Goal: Task Accomplishment & Management: Complete application form

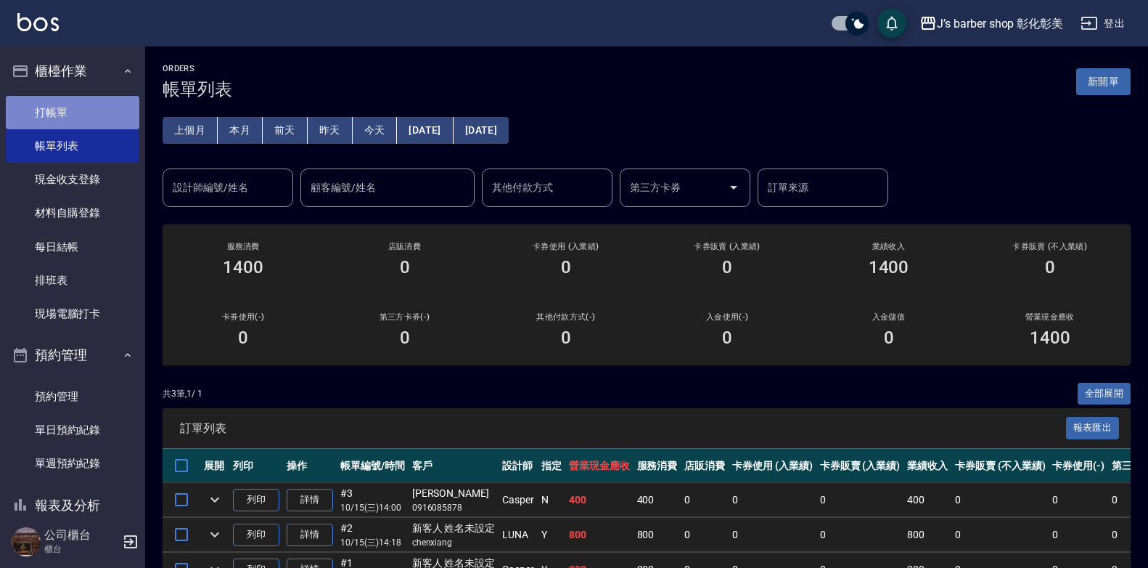
click at [94, 110] on link "打帳單" at bounding box center [73, 112] width 134 height 33
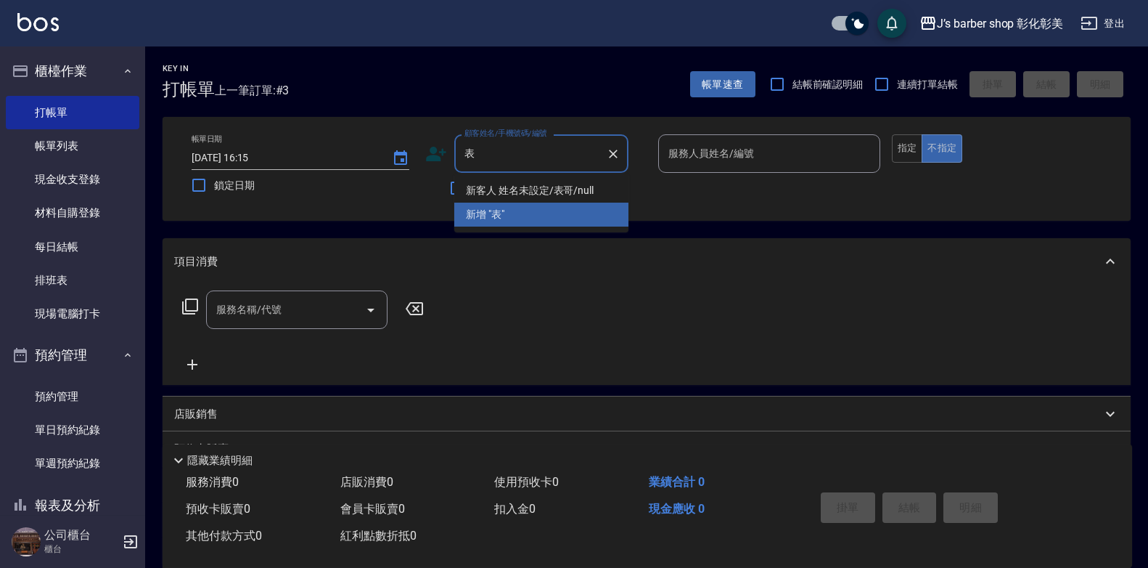
click at [531, 187] on li "新客人 姓名未設定/表哥/null" at bounding box center [541, 191] width 174 height 24
type input "新客人 姓名未設定/表哥/null"
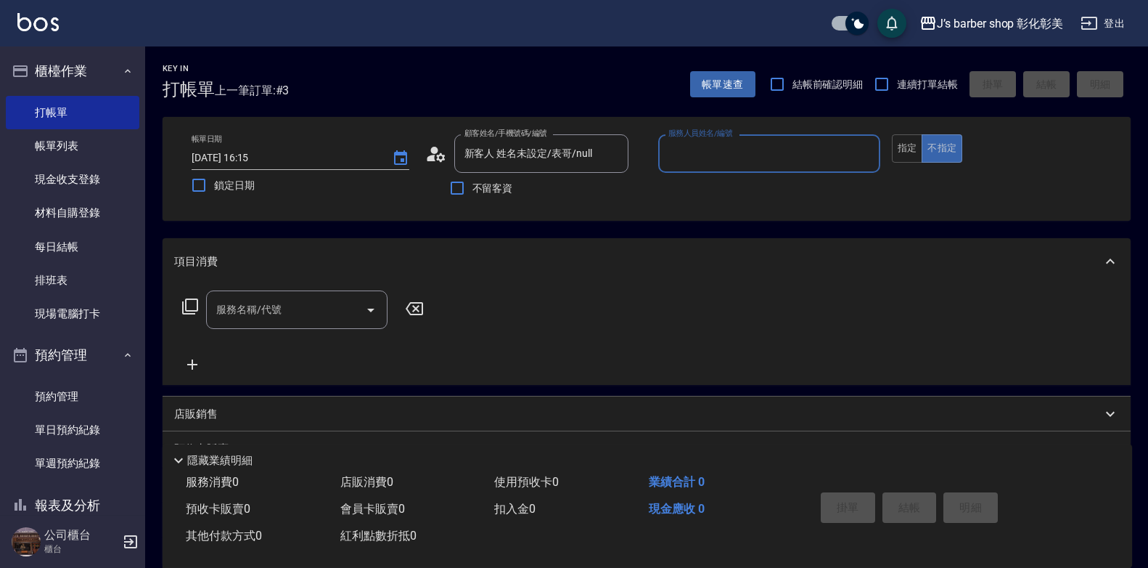
type input "LUNA(無代號)"
click at [321, 303] on input "服務名稱/代號" at bounding box center [286, 309] width 147 height 25
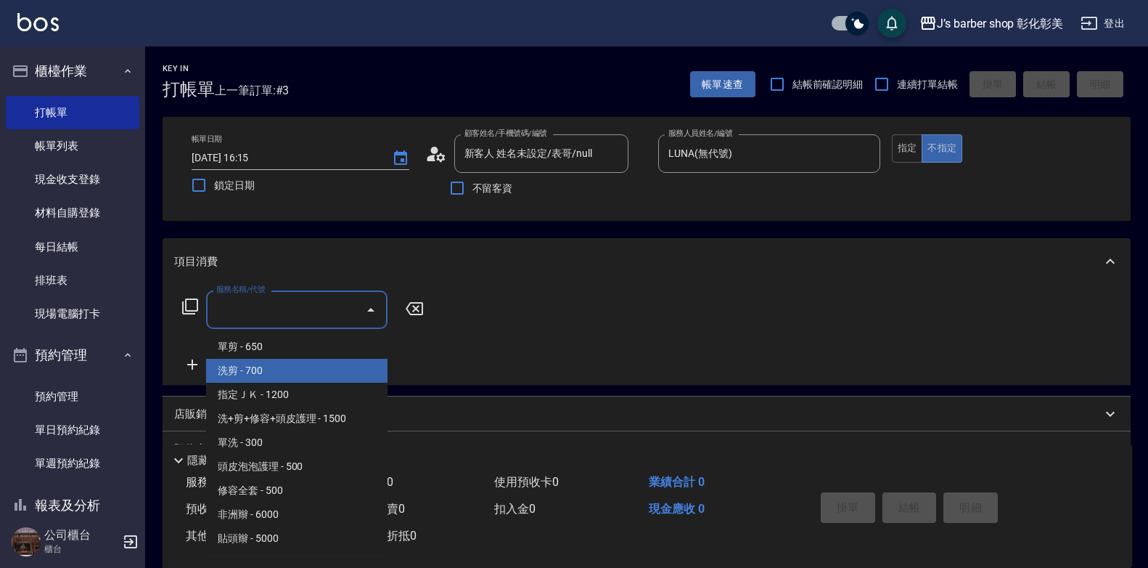
click at [317, 368] on span "洗剪 - 700" at bounding box center [296, 371] width 181 height 24
type input "洗剪(101)"
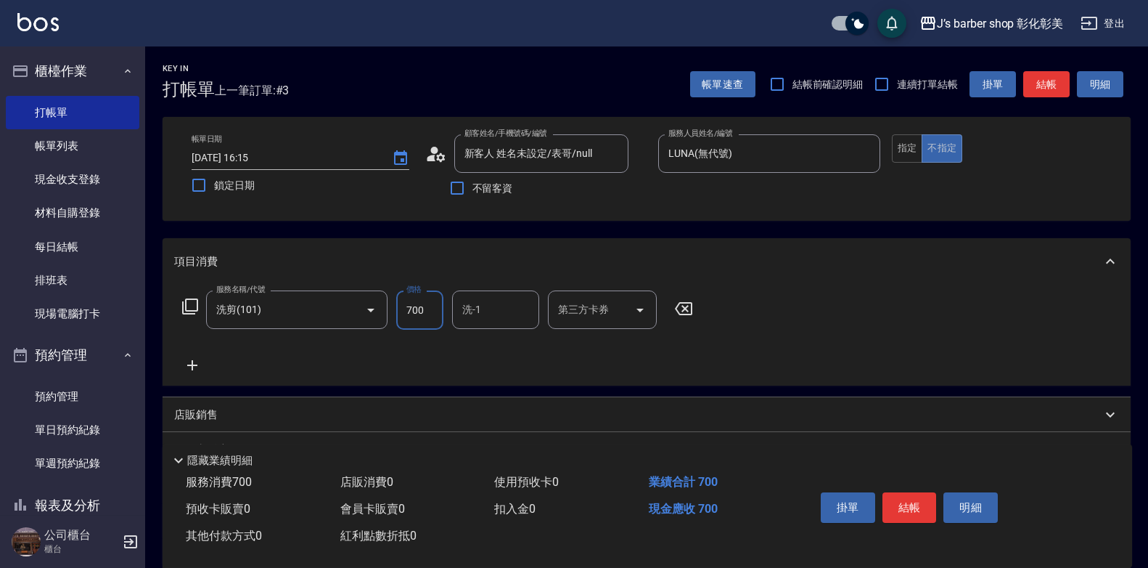
click at [421, 319] on input "700" at bounding box center [419, 309] width 47 height 39
type input "600"
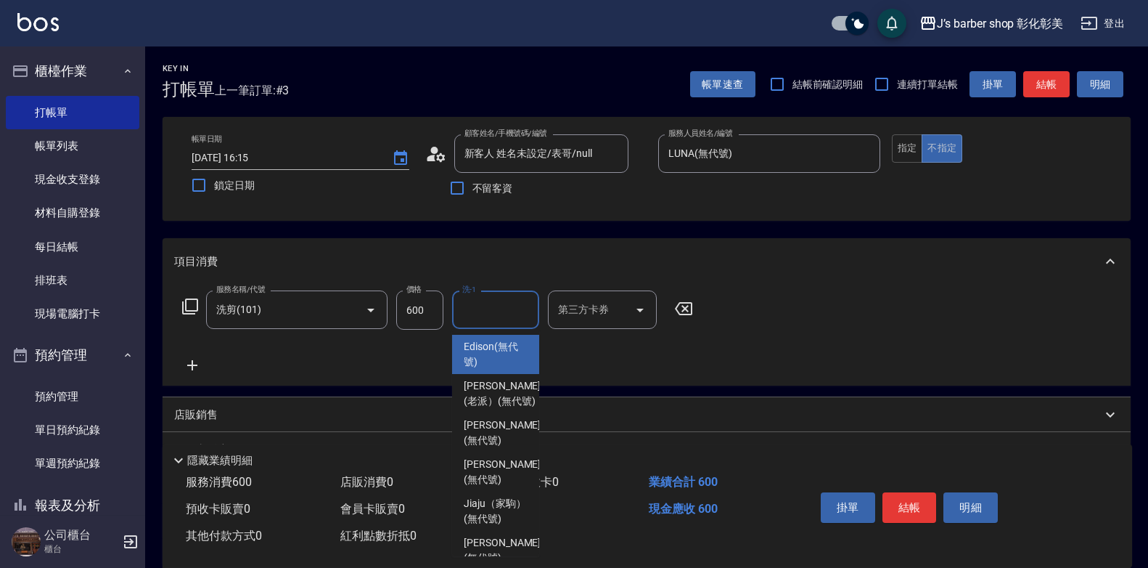
click at [478, 306] on input "洗-1" at bounding box center [496, 309] width 74 height 25
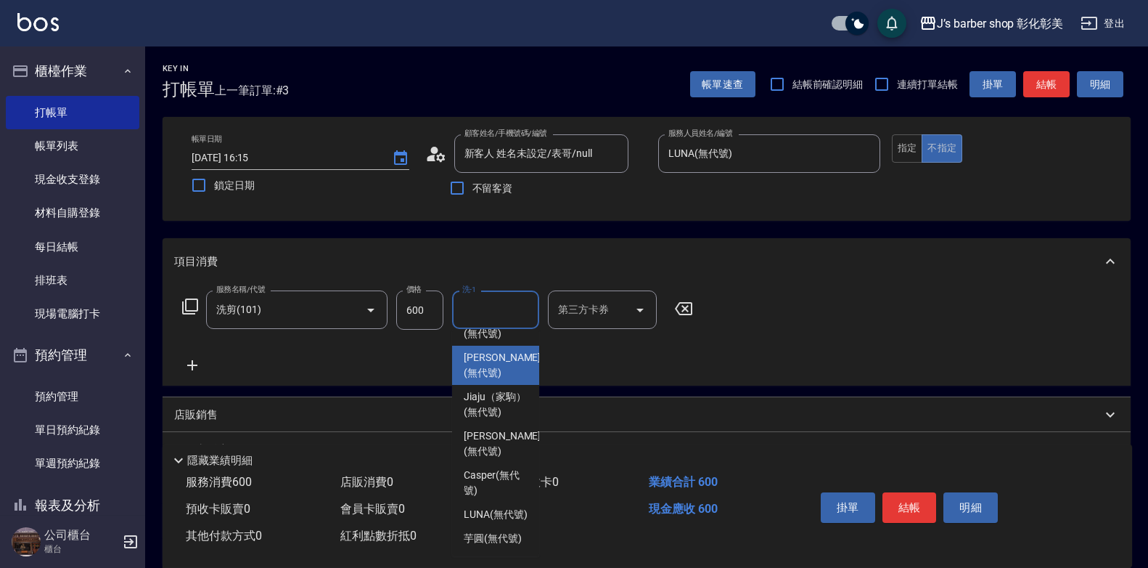
scroll to position [145, 0]
click at [494, 507] on span "LUNA (無代號)" at bounding box center [496, 514] width 64 height 15
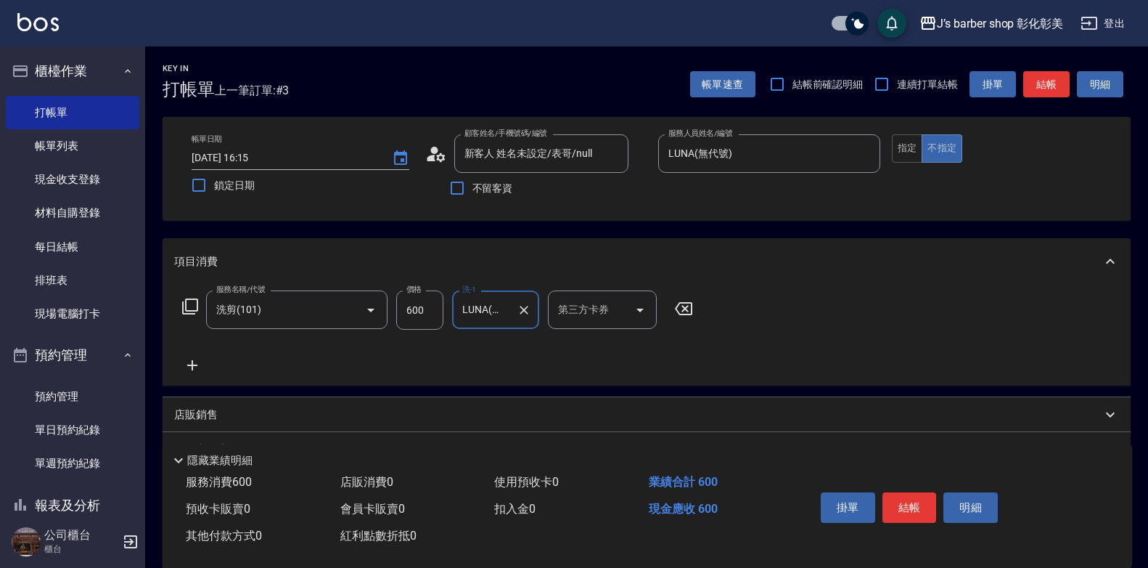
type input "LUNA(無代號)"
click at [918, 502] on button "結帳" at bounding box center [910, 507] width 54 height 30
